Goal: Transaction & Acquisition: Register for event/course

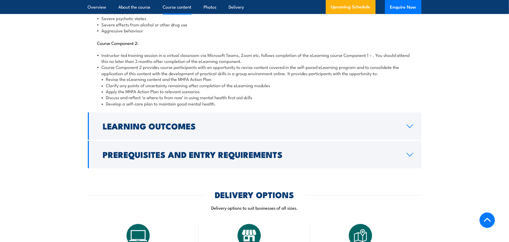
scroll to position [696, 0]
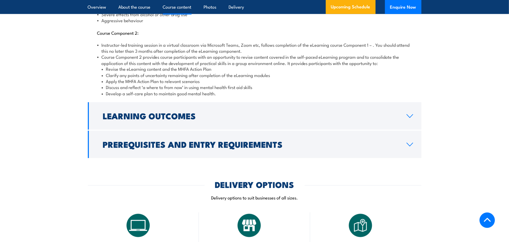
click at [410, 114] on icon at bounding box center [410, 116] width 7 height 4
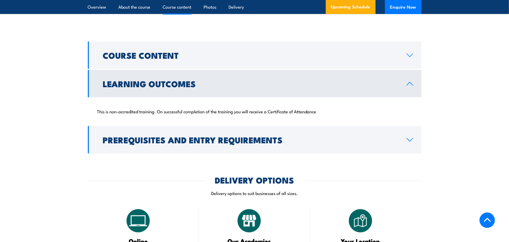
scroll to position [562, 0]
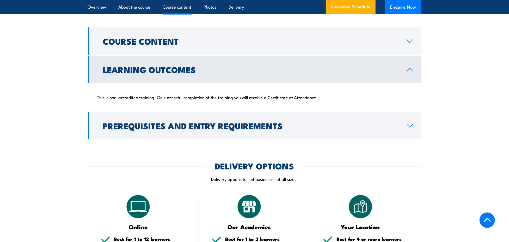
click at [410, 68] on icon at bounding box center [410, 70] width 7 height 4
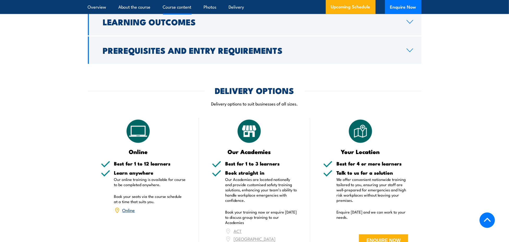
scroll to position [620, 0]
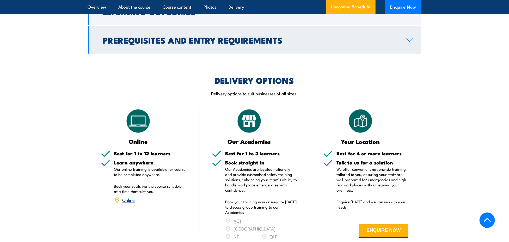
click at [411, 38] on icon at bounding box center [410, 40] width 7 height 4
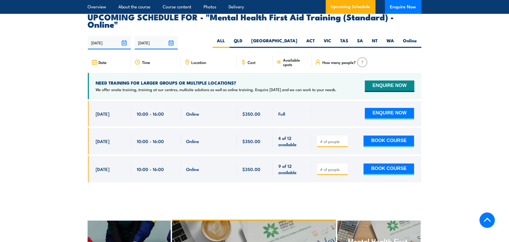
scroll to position [968, 0]
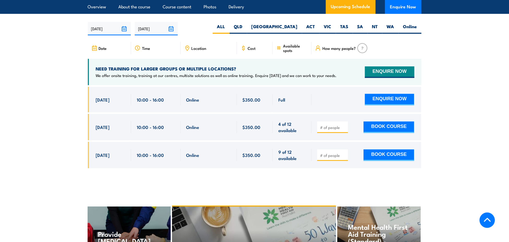
click at [330, 125] on input "number" at bounding box center [333, 127] width 26 height 5
type input "1"
click at [383, 121] on button "BOOK COURSE" at bounding box center [389, 126] width 51 height 11
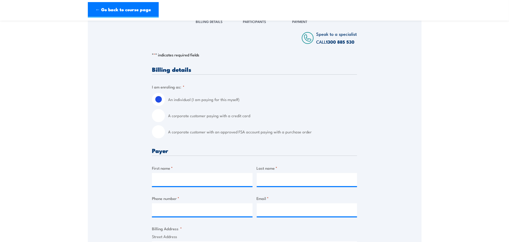
scroll to position [87, 0]
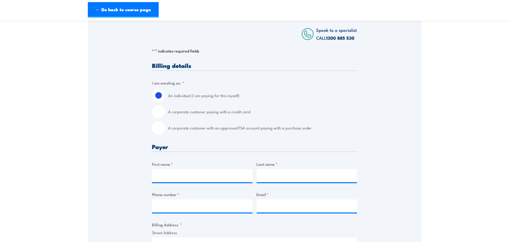
click at [161, 114] on input "A corporate customer paying with a credit card" at bounding box center [158, 111] width 13 height 13
radio input "true"
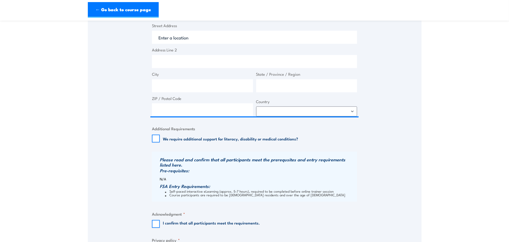
scroll to position [348, 0]
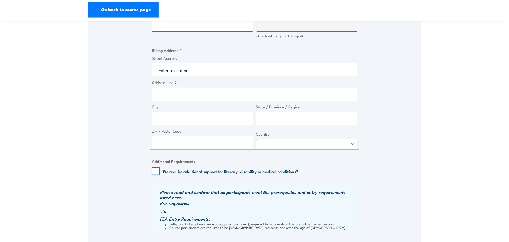
click at [176, 71] on input "Street Address" at bounding box center [254, 69] width 205 height 13
click at [119, 100] on div "Speak to a specialist CALL 1300 885 530 CALL 1300 885 530 " * " indicates requi…" at bounding box center [255, 22] width 334 height 551
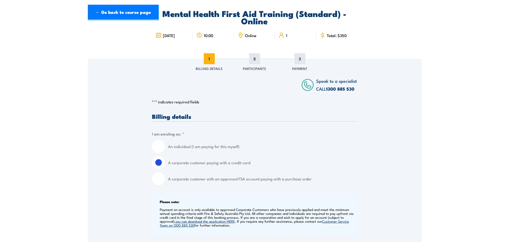
scroll to position [0, 0]
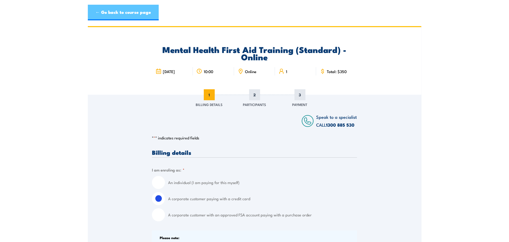
click at [124, 14] on link "← Go back to course page" at bounding box center [123, 13] width 71 height 16
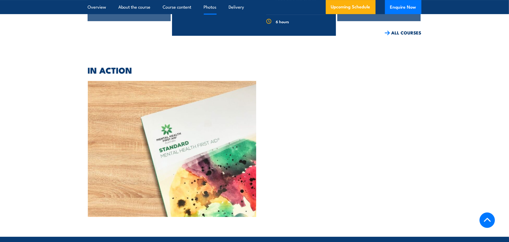
scroll to position [1448, 0]
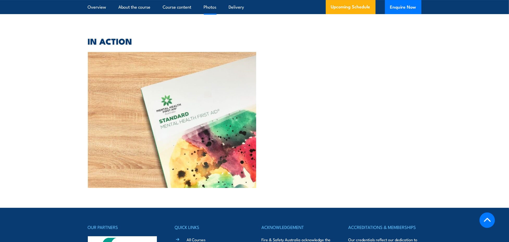
click at [163, 100] on img at bounding box center [172, 120] width 169 height 136
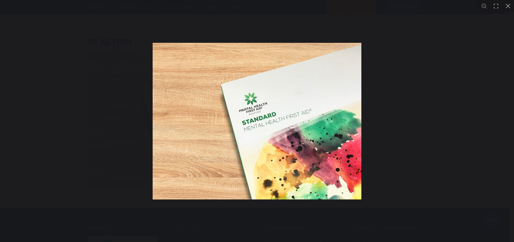
click at [509, 6] on button "You can close this modal content with the ESC key" at bounding box center [508, 6] width 12 height 12
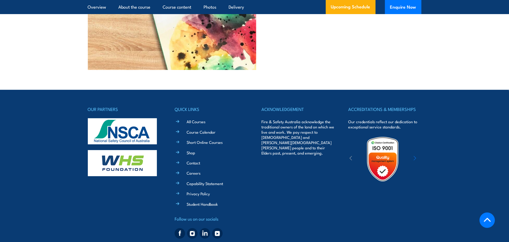
scroll to position [1566, 0]
click at [132, 150] on img at bounding box center [122, 163] width 69 height 26
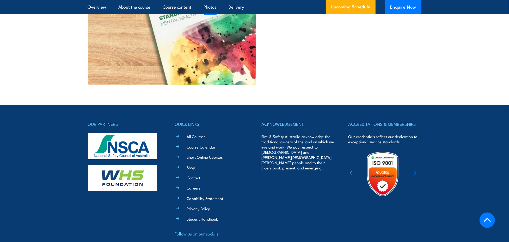
scroll to position [1537, 0]
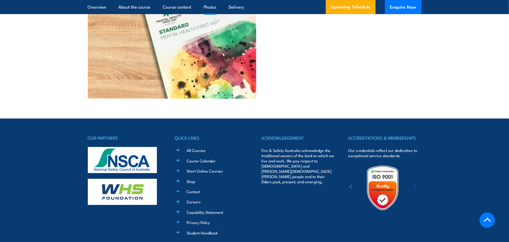
click at [414, 184] on icon "button" at bounding box center [415, 186] width 3 height 5
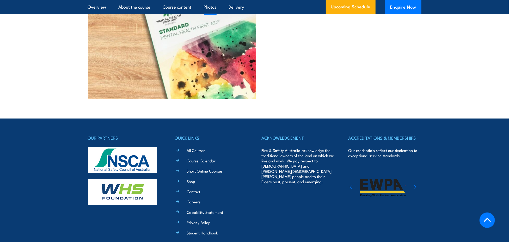
click at [413, 173] on div at bounding box center [383, 188] width 69 height 46
click at [415, 184] on icon "button" at bounding box center [415, 186] width 3 height 5
click at [416, 184] on icon "button" at bounding box center [415, 186] width 3 height 5
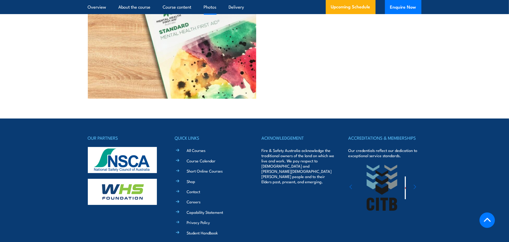
click at [415, 184] on icon "button" at bounding box center [415, 186] width 3 height 5
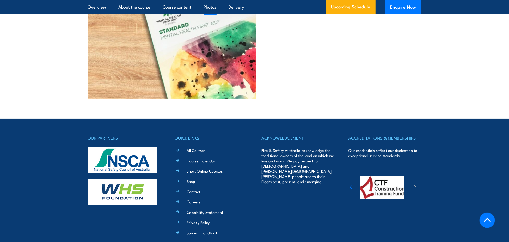
click at [415, 184] on icon "button" at bounding box center [415, 186] width 3 height 5
click at [351, 184] on icon "button" at bounding box center [351, 186] width 3 height 5
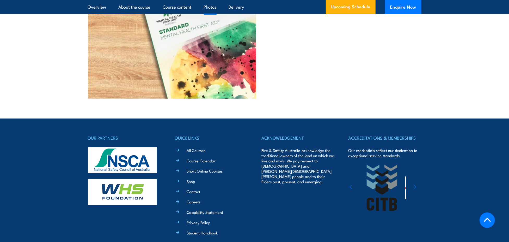
click at [351, 184] on icon "button" at bounding box center [351, 186] width 3 height 5
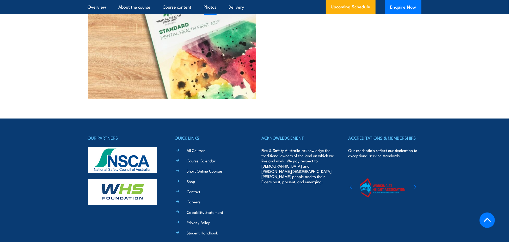
click at [351, 185] on icon "button" at bounding box center [351, 187] width 2 height 4
click at [383, 167] on img at bounding box center [383, 188] width 46 height 46
